Goal: Share content: Share content

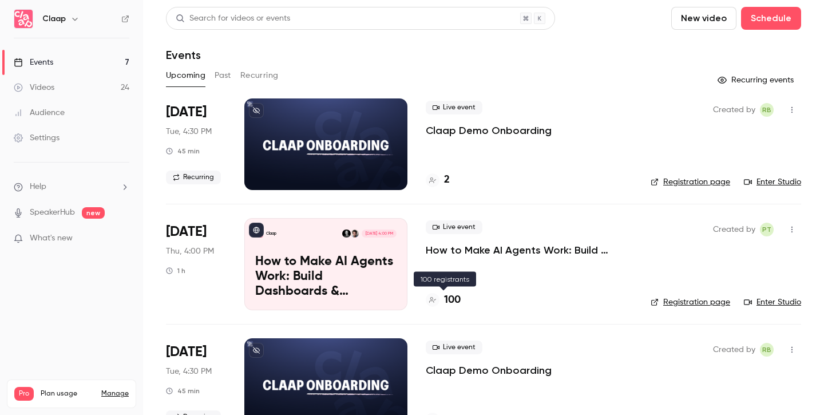
click at [455, 301] on h4 "100" at bounding box center [452, 300] width 17 height 15
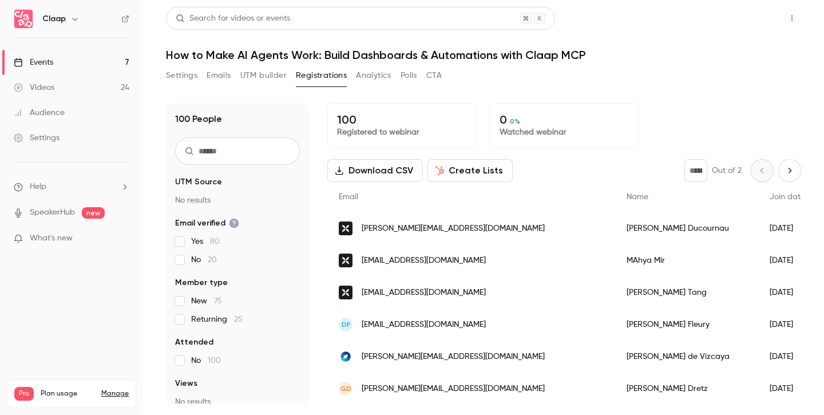
click at [739, 18] on button "Share" at bounding box center [751, 18] width 45 height 23
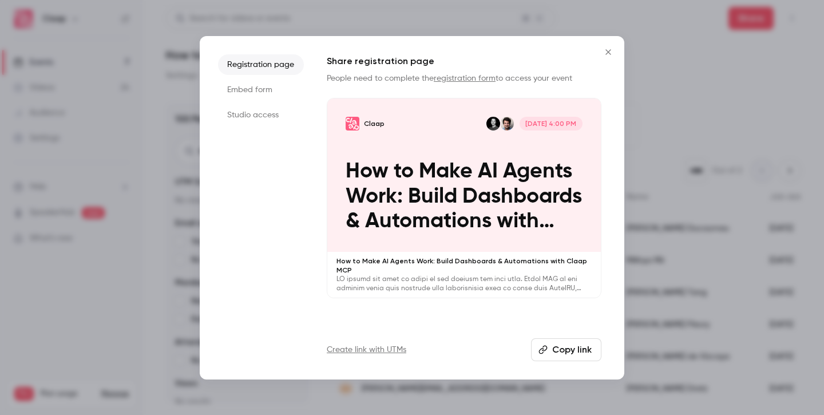
click at [567, 342] on button "Copy link" at bounding box center [566, 349] width 70 height 23
click at [689, 97] on div at bounding box center [412, 207] width 824 height 415
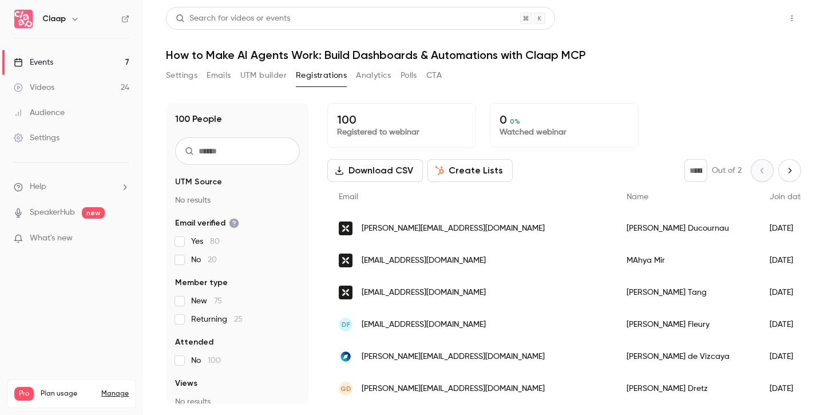
click at [747, 23] on button "Share" at bounding box center [751, 18] width 45 height 23
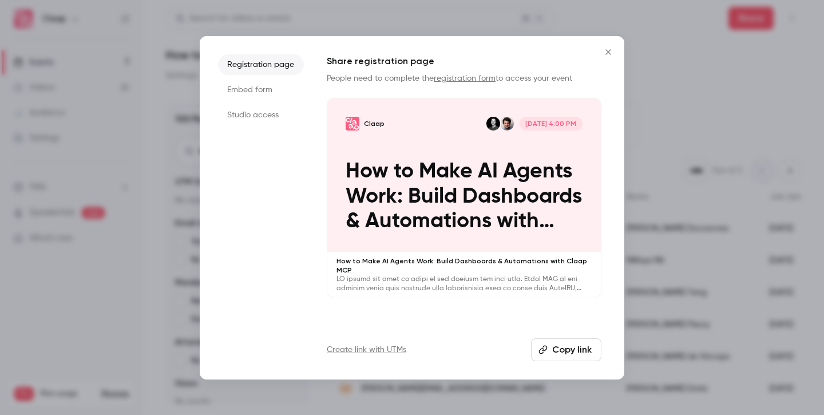
click at [566, 343] on button "Copy link" at bounding box center [566, 349] width 70 height 23
click at [604, 54] on icon "Close" at bounding box center [609, 52] width 14 height 9
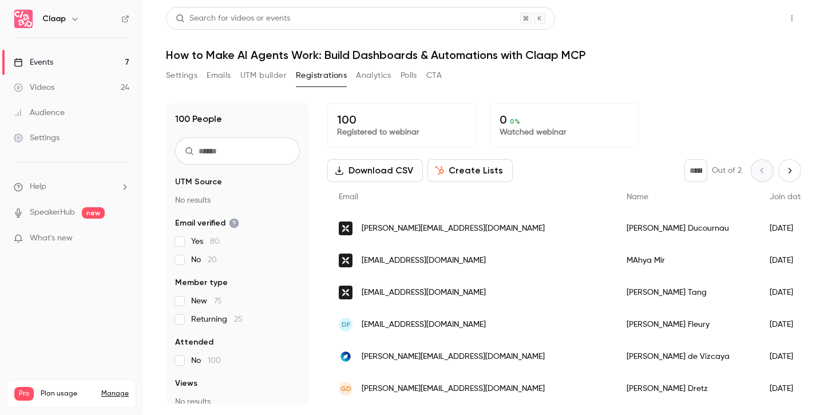
click at [752, 14] on button "Share" at bounding box center [751, 18] width 45 height 23
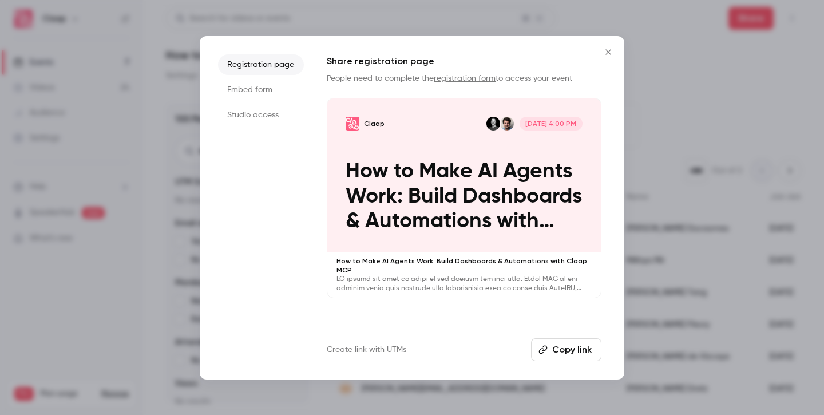
click at [562, 345] on button "Copy link" at bounding box center [566, 349] width 70 height 23
